Goal: Information Seeking & Learning: Learn about a topic

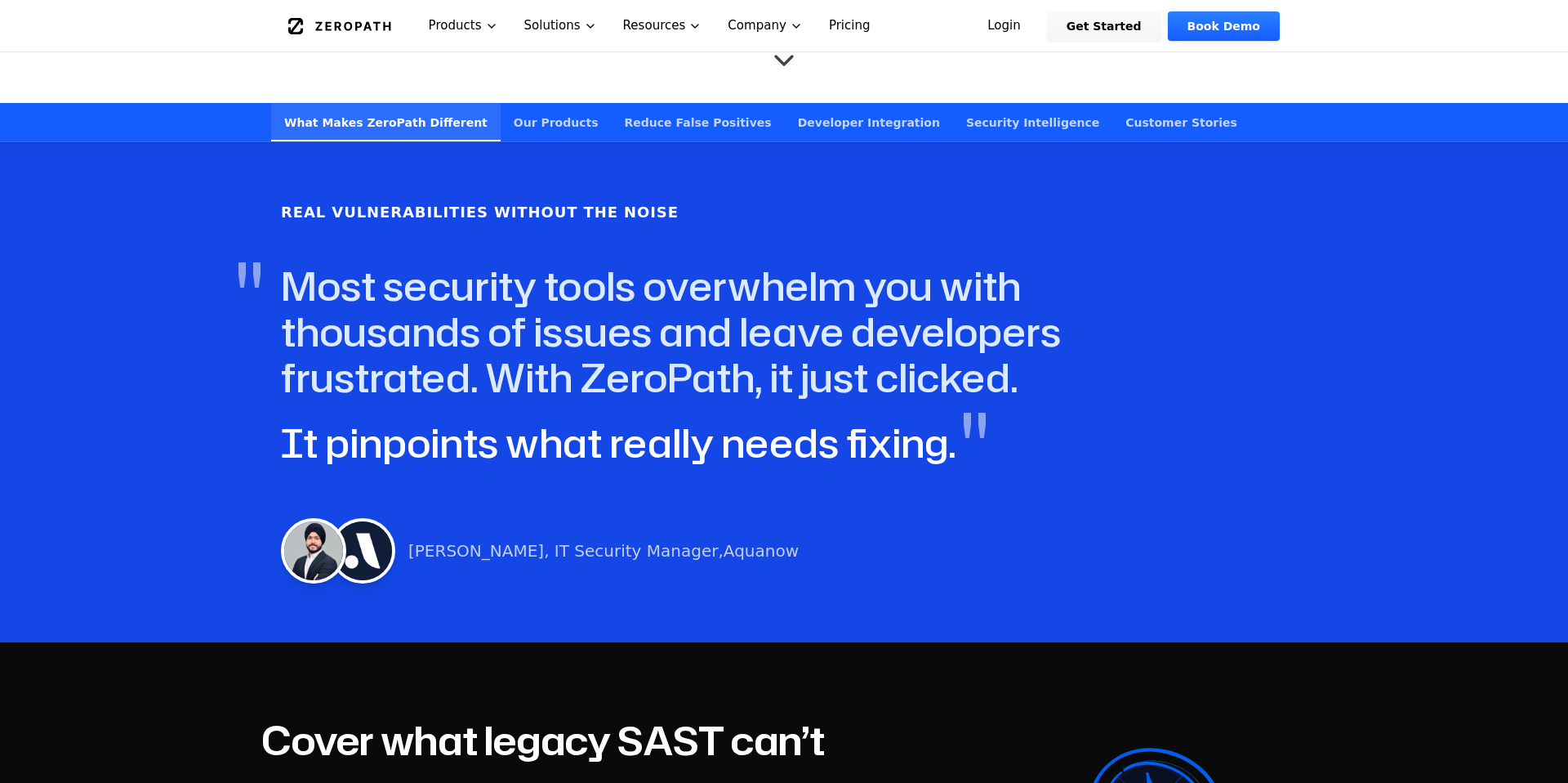
scroll to position [485, 0]
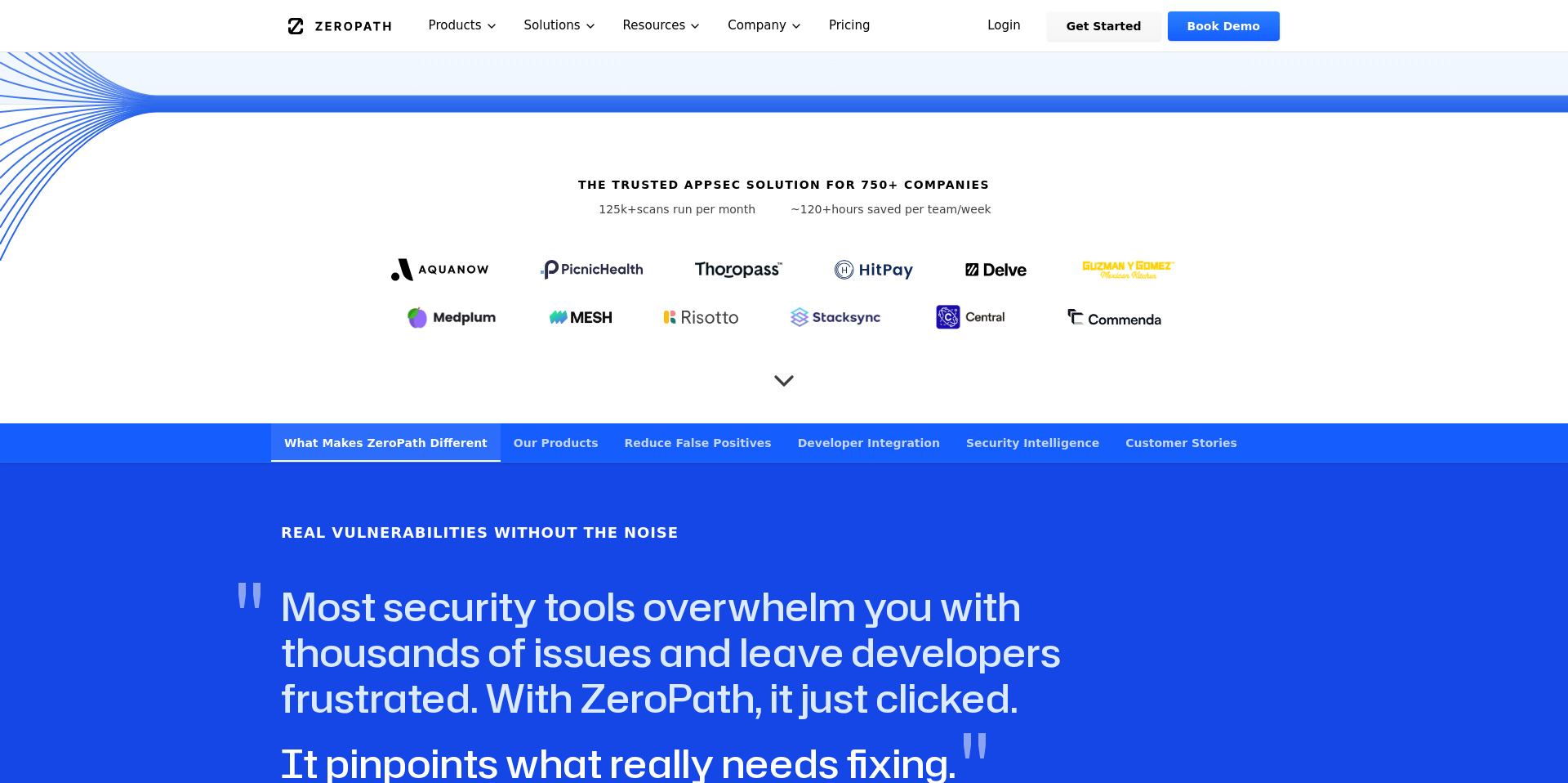
click at [1112, 423] on link "Customer Stories" at bounding box center [1181, 442] width 138 height 38
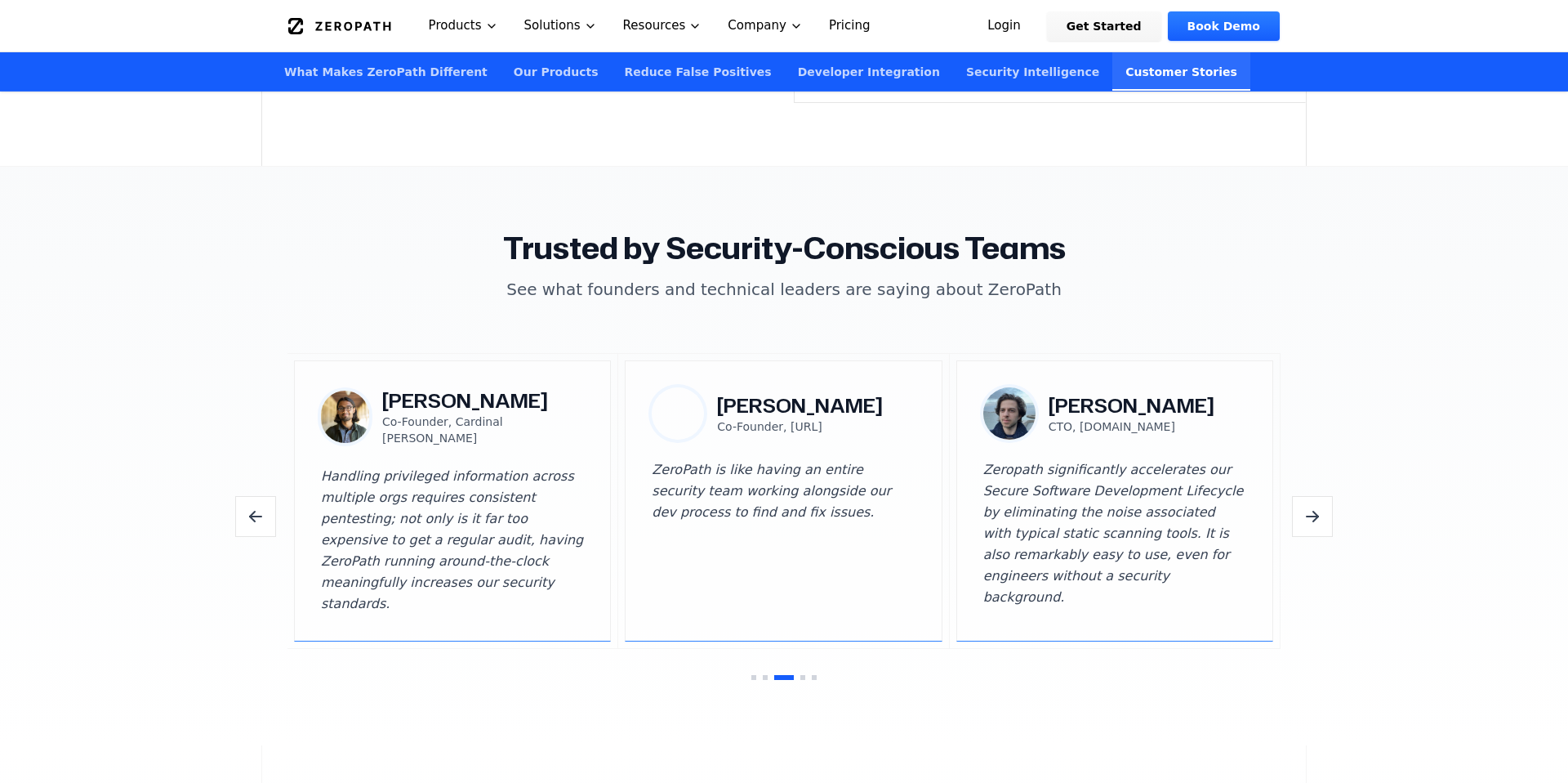
scroll to position [4689, 0]
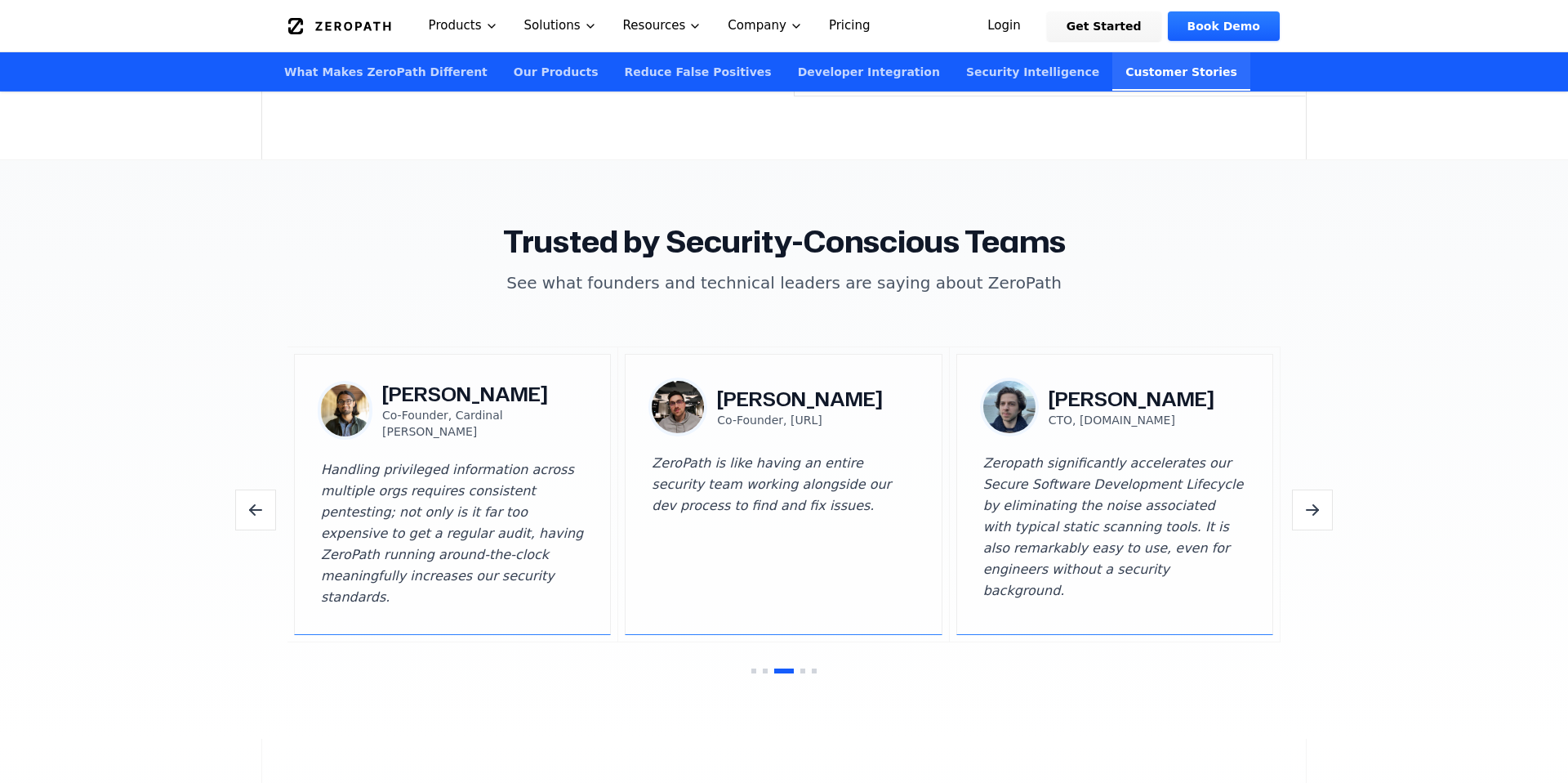
drag, startPoint x: 251, startPoint y: 347, endPoint x: 568, endPoint y: 416, distance: 324.4
click at [568, 416] on section "Trusted by Security-Conscious Teams See what founders and technical leaders are…" at bounding box center [784, 449] width 1568 height 578
copy div "[PERSON_NAME] Co-Founder, Cardinal [PERSON_NAME]"
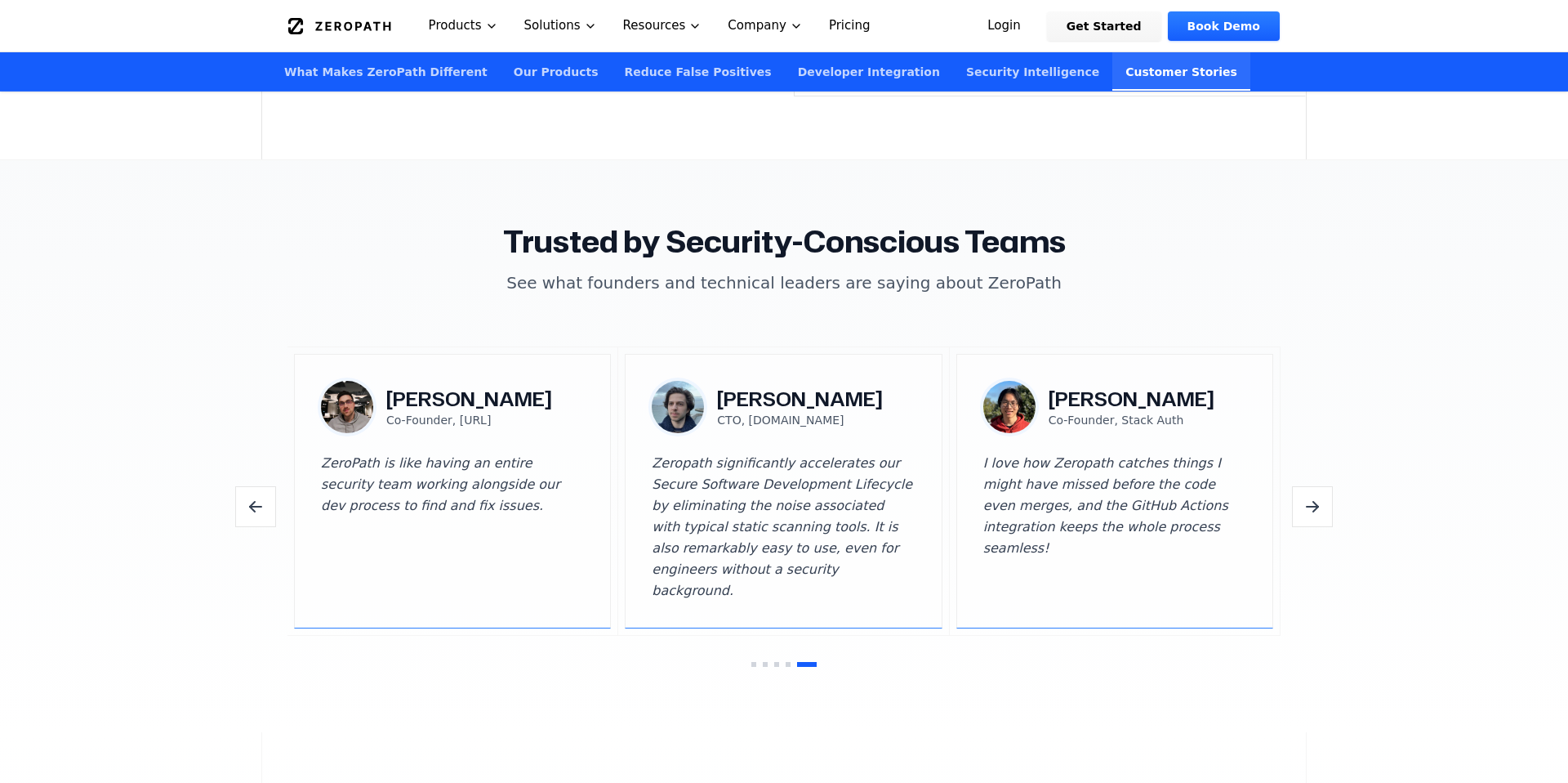
click at [752, 662] on button "Go to testimonial 1" at bounding box center [753, 664] width 5 height 5
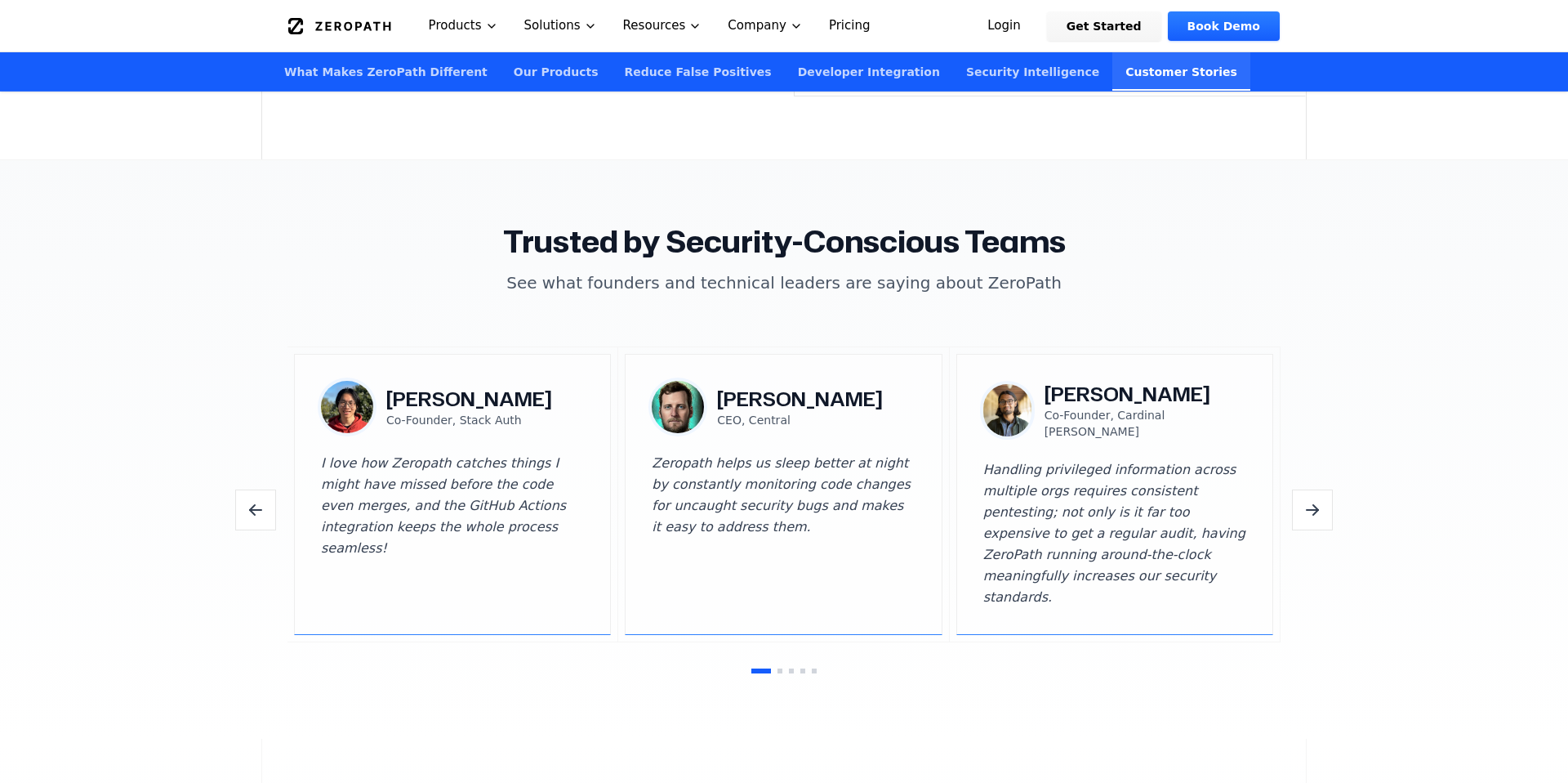
click at [752, 621] on div "[PERSON_NAME] Co-Founder, Stack Auth I love how Zeropath catches things I might…" at bounding box center [784, 510] width 993 height 327
click at [781, 669] on button "Go to testimonial 2" at bounding box center [779, 671] width 5 height 5
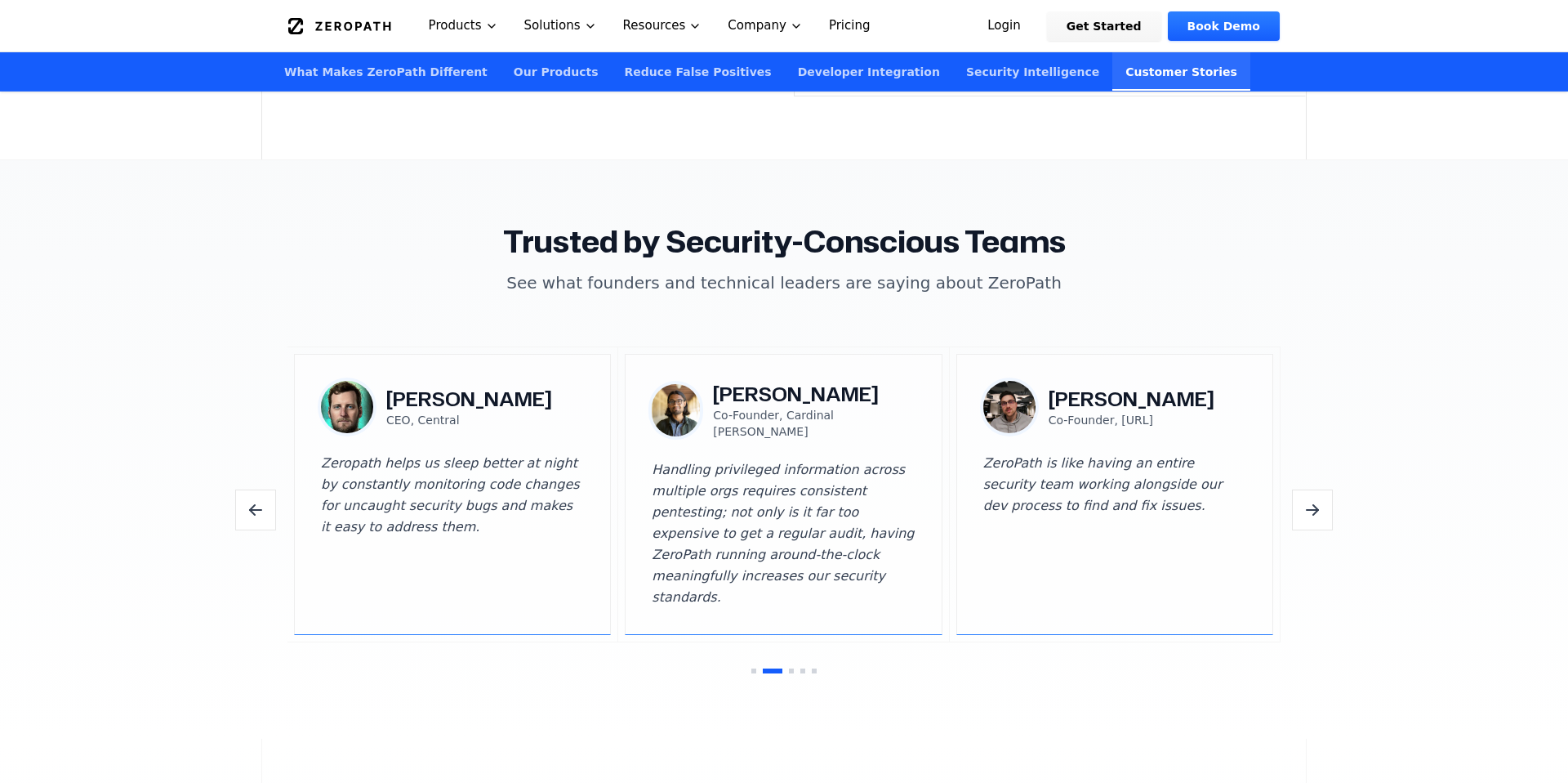
drag, startPoint x: 1041, startPoint y: 353, endPoint x: 1232, endPoint y: 402, distance: 197.2
click at [1232, 402] on div "[PERSON_NAME] Co-Founder, [URL] ZeroPath is like having an entire security team…" at bounding box center [1114, 493] width 317 height 281
copy div "[PERSON_NAME] Co-Founder, [URL]"
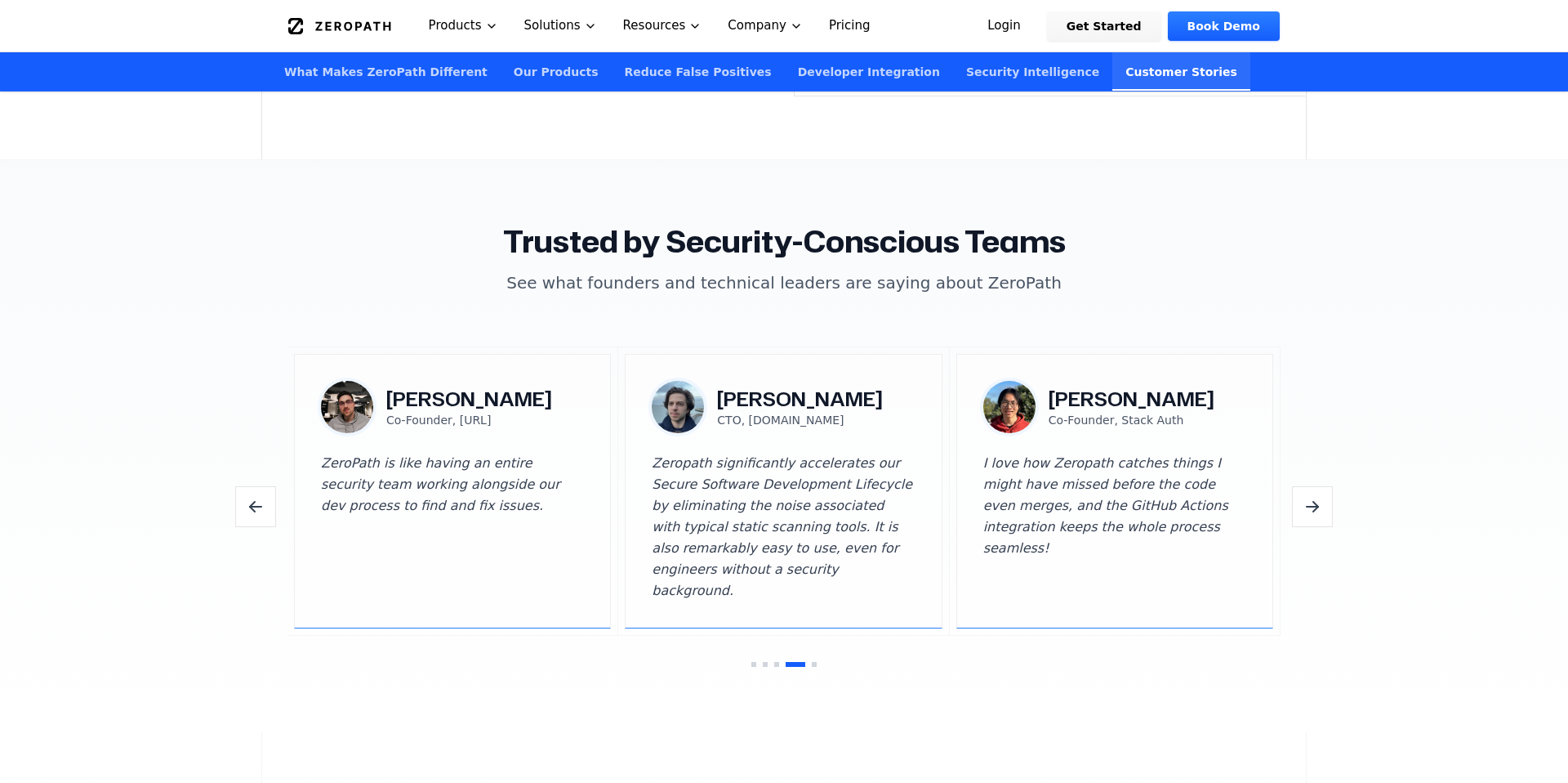
drag, startPoint x: 614, startPoint y: 331, endPoint x: 875, endPoint y: 419, distance: 275.4
click at [875, 419] on div "[PERSON_NAME] Co-Founder, [URL] ZeroPath is like having an entire security team…" at bounding box center [784, 491] width 993 height 289
click at [659, 272] on div "Trusted by Security-Conscious Teams See what founders and technical leaders are…" at bounding box center [784, 446] width 1045 height 441
drag, startPoint x: 670, startPoint y: 318, endPoint x: 840, endPoint y: 414, distance: 195.2
click at [840, 414] on div "Trusted by Security-Conscious Teams See what founders and technical leaders are…" at bounding box center [784, 446] width 1045 height 441
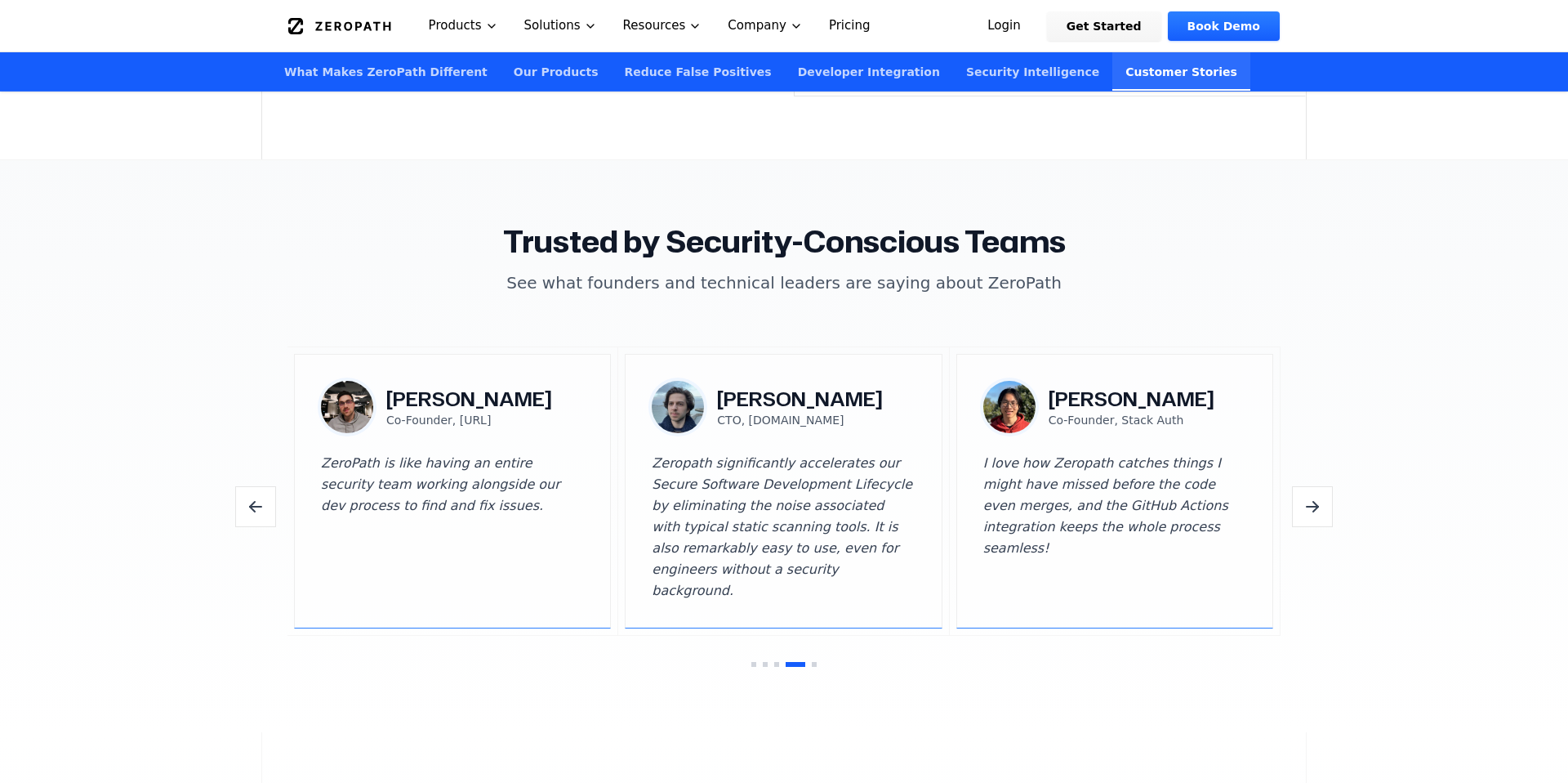
copy div "[PERSON_NAME] CTO, [DOMAIN_NAME]"
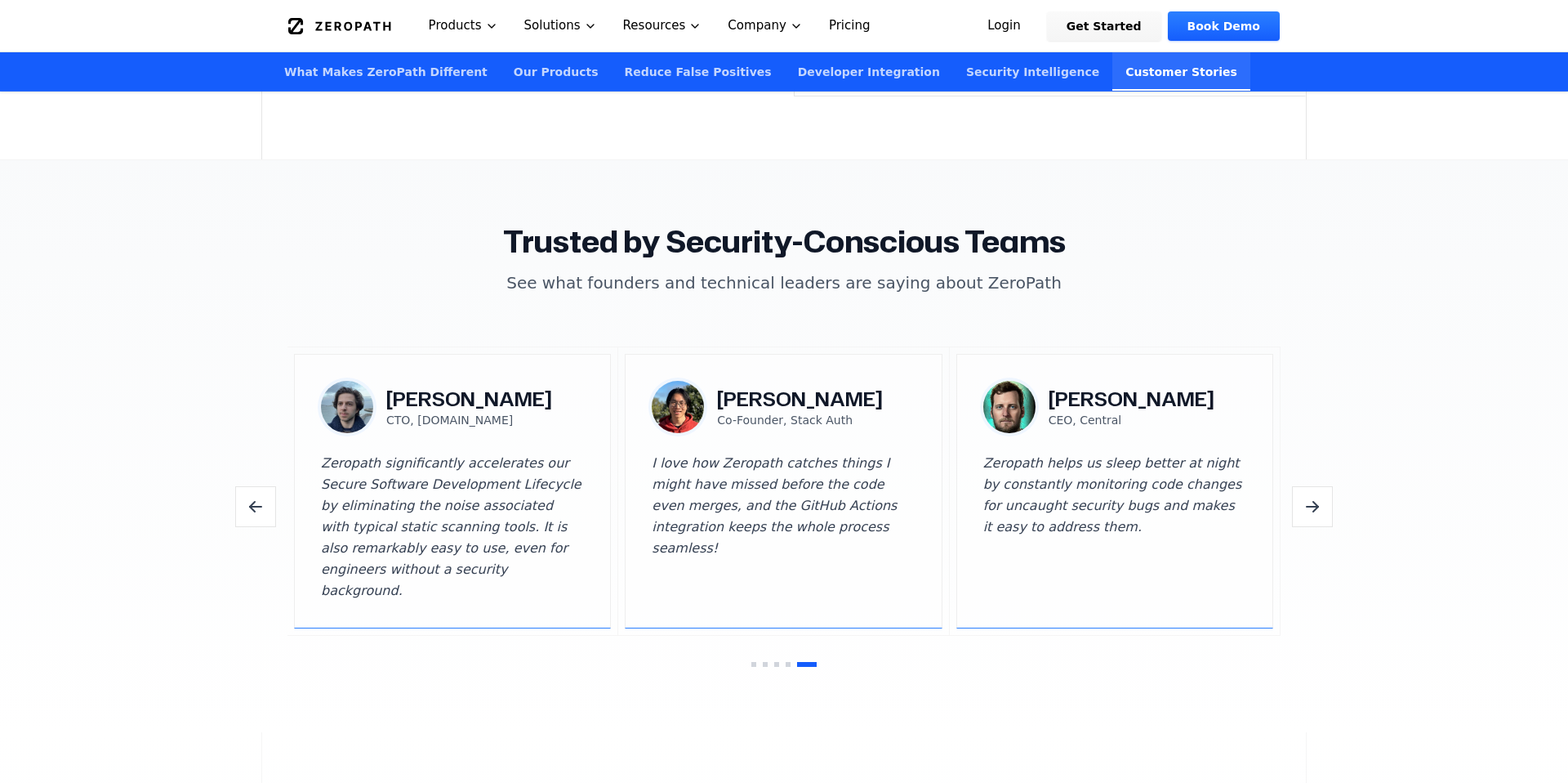
drag, startPoint x: 651, startPoint y: 312, endPoint x: 896, endPoint y: 403, distance: 261.4
click at [896, 403] on div "Trusted by Security-Conscious Teams See what founders and technical leaders are…" at bounding box center [784, 446] width 1045 height 441
copy div "[PERSON_NAME] Co-Founder, Stack Auth"
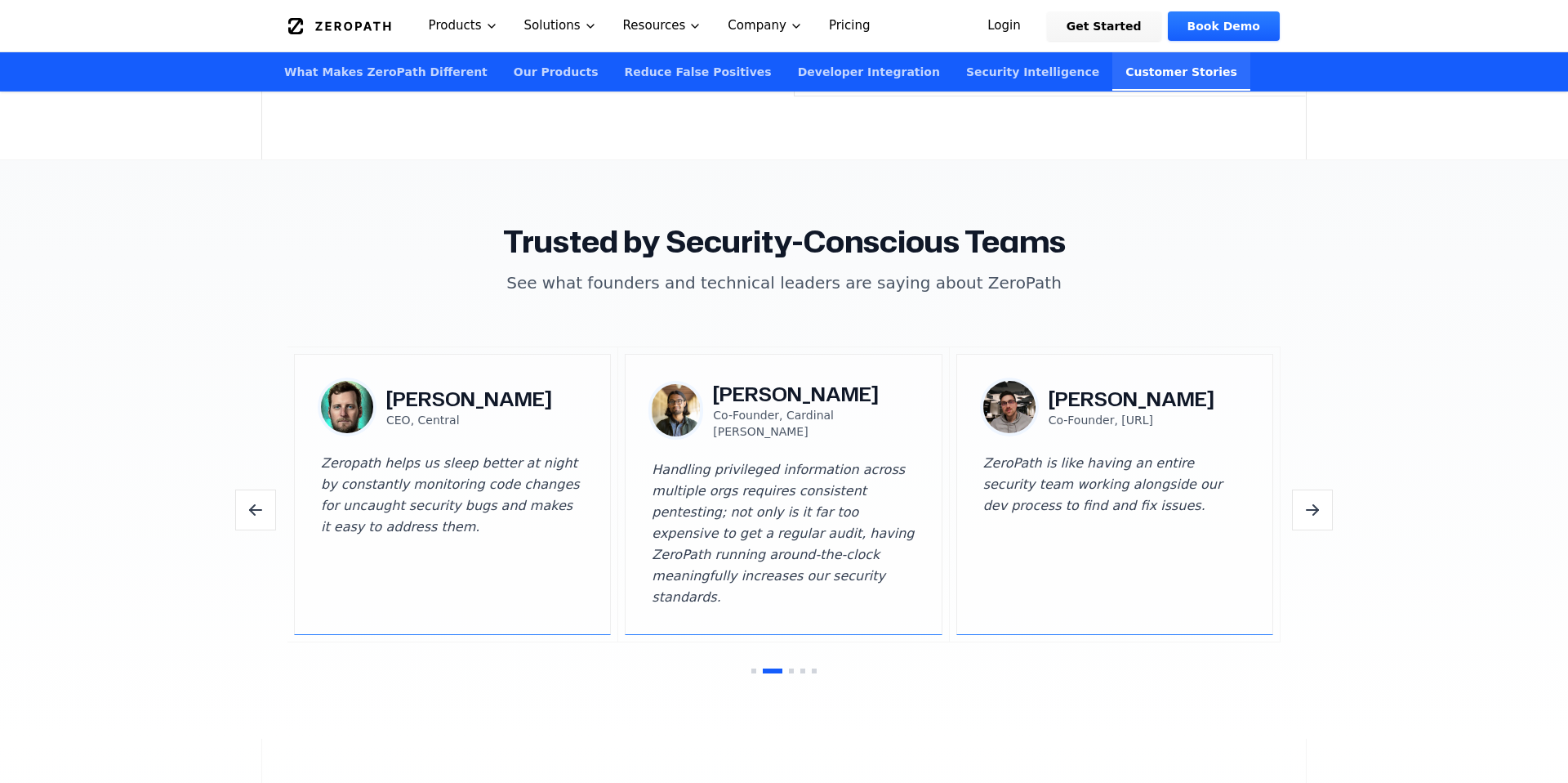
drag, startPoint x: 309, startPoint y: 340, endPoint x: 593, endPoint y: 415, distance: 293.7
click at [593, 415] on div "[PERSON_NAME] CEO, Central Zeropath helps us sleep better at night by constantl…" at bounding box center [452, 493] width 317 height 281
copy div "[PERSON_NAME] CEO, Central"
